Goal: Use online tool/utility: Utilize a website feature to perform a specific function

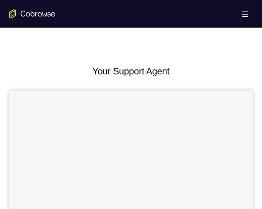
scroll to position [324, 0]
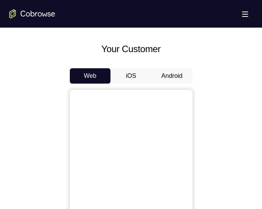
click at [138, 74] on button "iOS" at bounding box center [130, 75] width 41 height 15
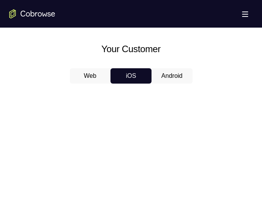
click at [163, 71] on button "Android" at bounding box center [171, 75] width 41 height 15
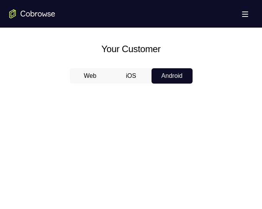
click at [133, 69] on button "iOS" at bounding box center [130, 75] width 41 height 15
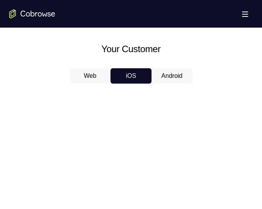
click at [104, 76] on button "Web" at bounding box center [90, 75] width 41 height 15
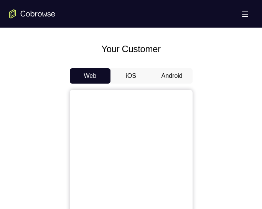
click at [170, 70] on button "Android" at bounding box center [171, 75] width 41 height 15
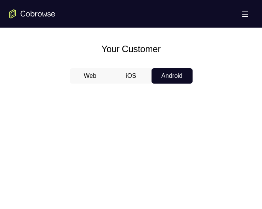
click at [170, 70] on button "Android" at bounding box center [171, 75] width 41 height 15
click at [127, 77] on button "iOS" at bounding box center [130, 75] width 41 height 15
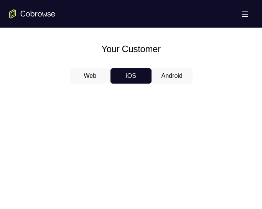
click at [100, 79] on button "Web" at bounding box center [90, 75] width 41 height 15
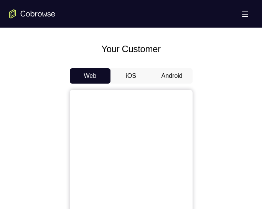
click at [154, 79] on button "Android" at bounding box center [171, 75] width 41 height 15
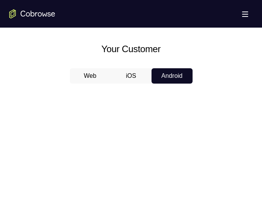
click at [135, 80] on button "iOS" at bounding box center [130, 75] width 41 height 15
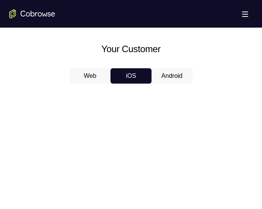
click at [95, 77] on button "Web" at bounding box center [90, 75] width 41 height 15
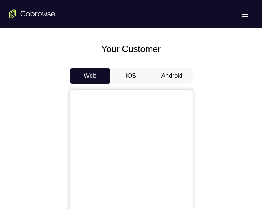
click at [137, 76] on button "iOS" at bounding box center [130, 75] width 41 height 15
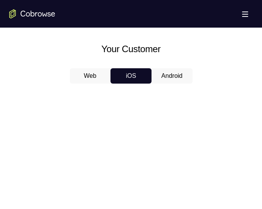
click at [151, 76] on button "Android" at bounding box center [171, 75] width 41 height 15
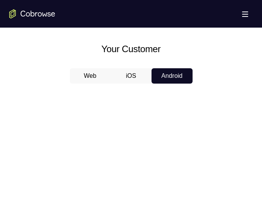
click at [128, 73] on button "iOS" at bounding box center [130, 75] width 41 height 15
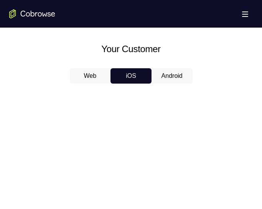
click at [179, 80] on button "Android" at bounding box center [171, 75] width 41 height 15
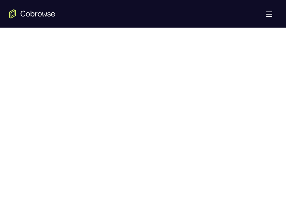
scroll to position [428, 0]
click at [20, 17] on icon "Go to the home page" at bounding box center [32, 13] width 46 height 9
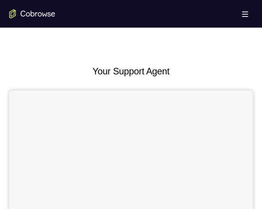
scroll to position [339, 0]
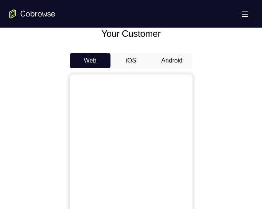
click at [176, 59] on button "Android" at bounding box center [171, 60] width 41 height 15
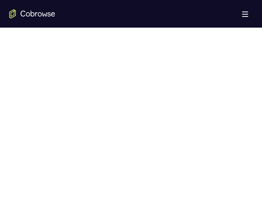
scroll to position [398, 0]
